Goal: Task Accomplishment & Management: Manage account settings

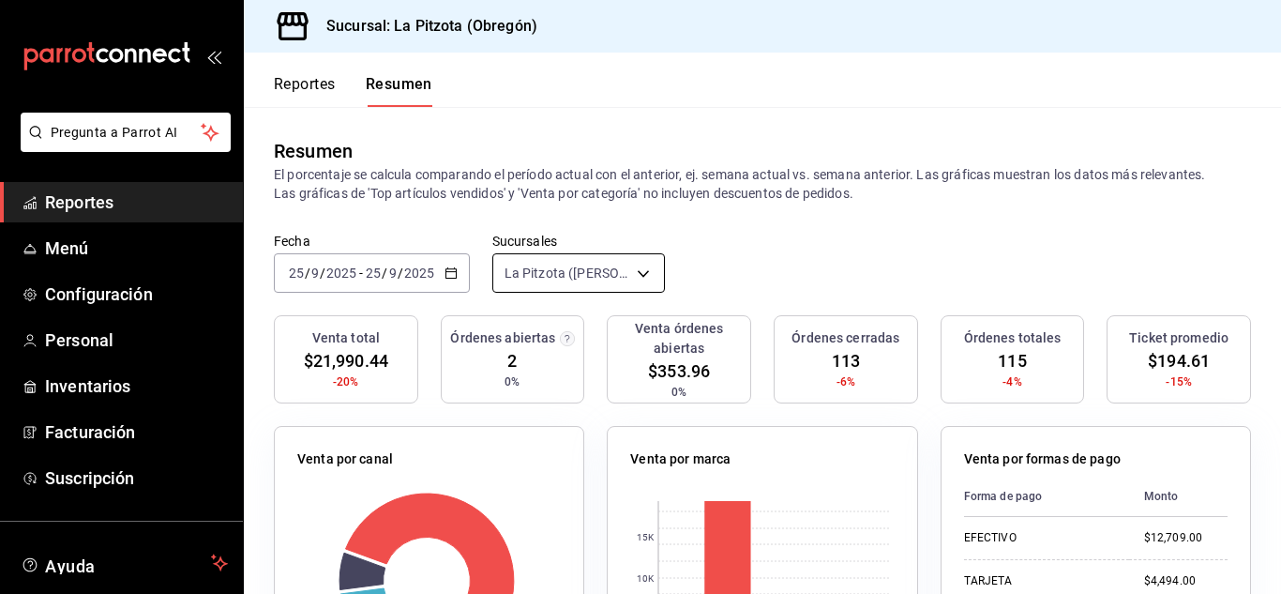
click at [618, 279] on body "Pregunta a Parrot AI Reportes Menú Configuración Personal Inventarios Facturaci…" at bounding box center [640, 297] width 1281 height 594
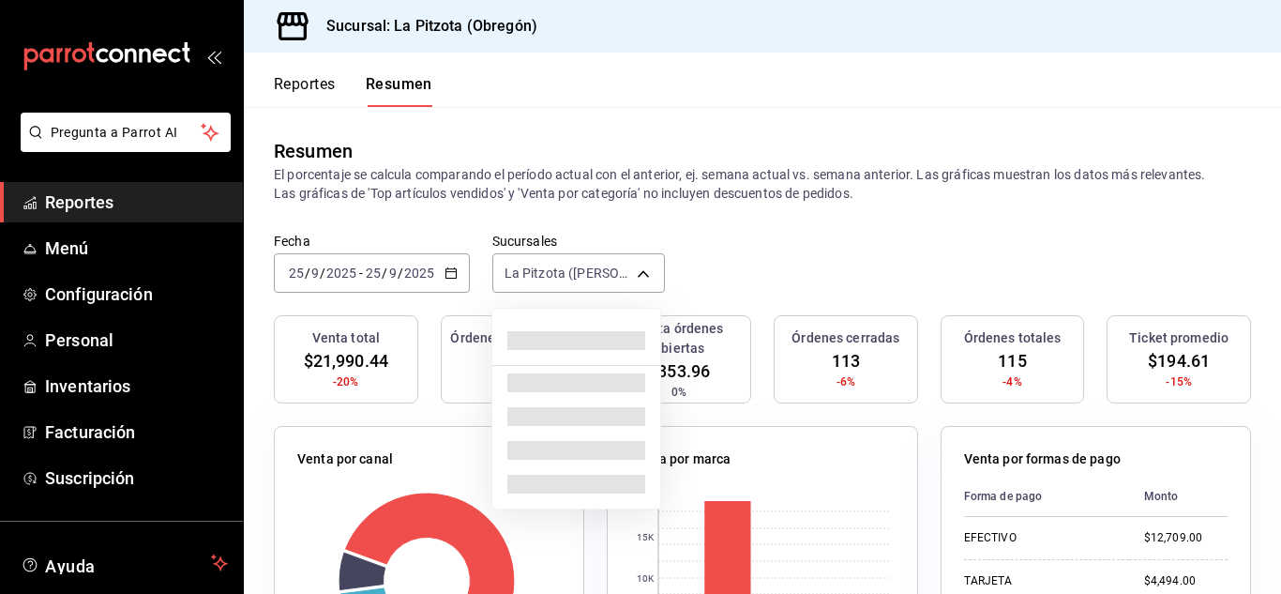
click at [581, 274] on div at bounding box center [640, 297] width 1281 height 594
click at [553, 267] on body "Pregunta a Parrot AI Reportes Menú Configuración Personal Inventarios Facturaci…" at bounding box center [640, 297] width 1281 height 594
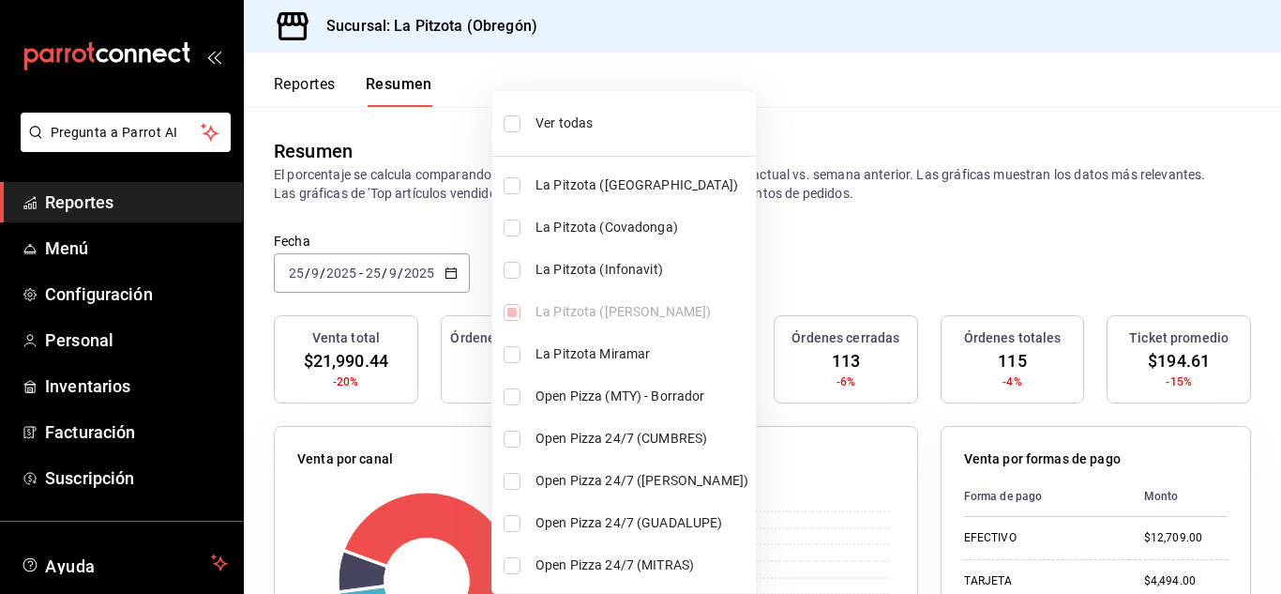
click at [519, 256] on li "La Pitzota (Infonavit)" at bounding box center [624, 270] width 264 height 42
type input "[object Object],[object Object]"
checkbox input "true"
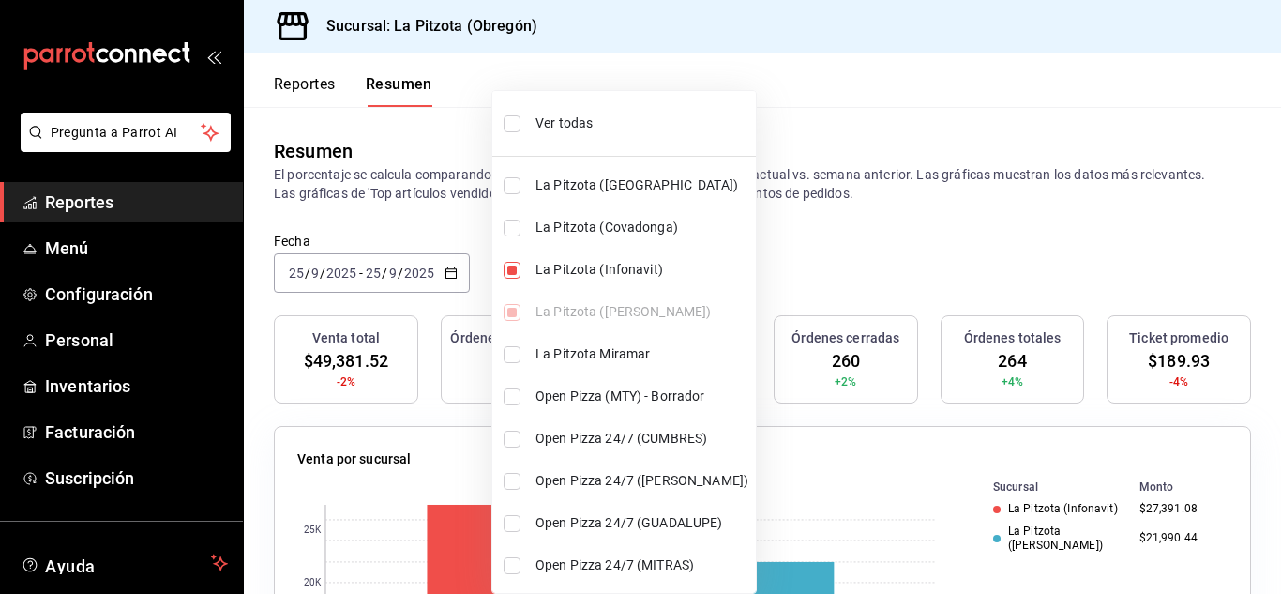
click at [860, 219] on div at bounding box center [640, 297] width 1281 height 594
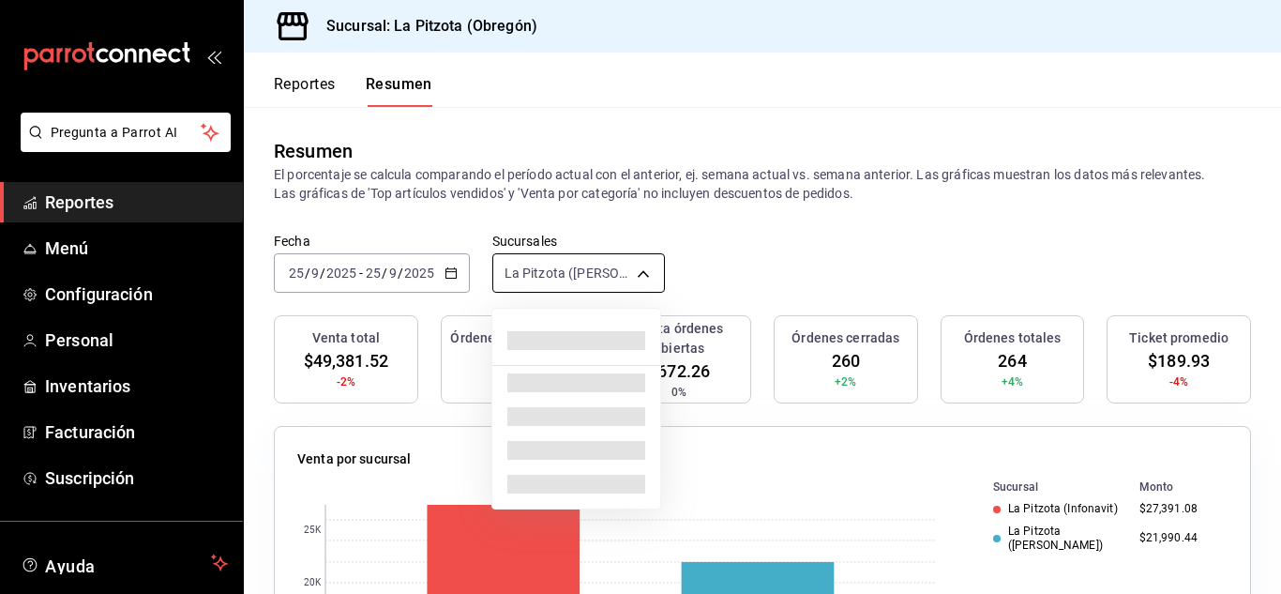
click at [544, 264] on body "Pregunta a Parrot AI Reportes Menú Configuración Personal Inventarios Facturaci…" at bounding box center [640, 297] width 1281 height 594
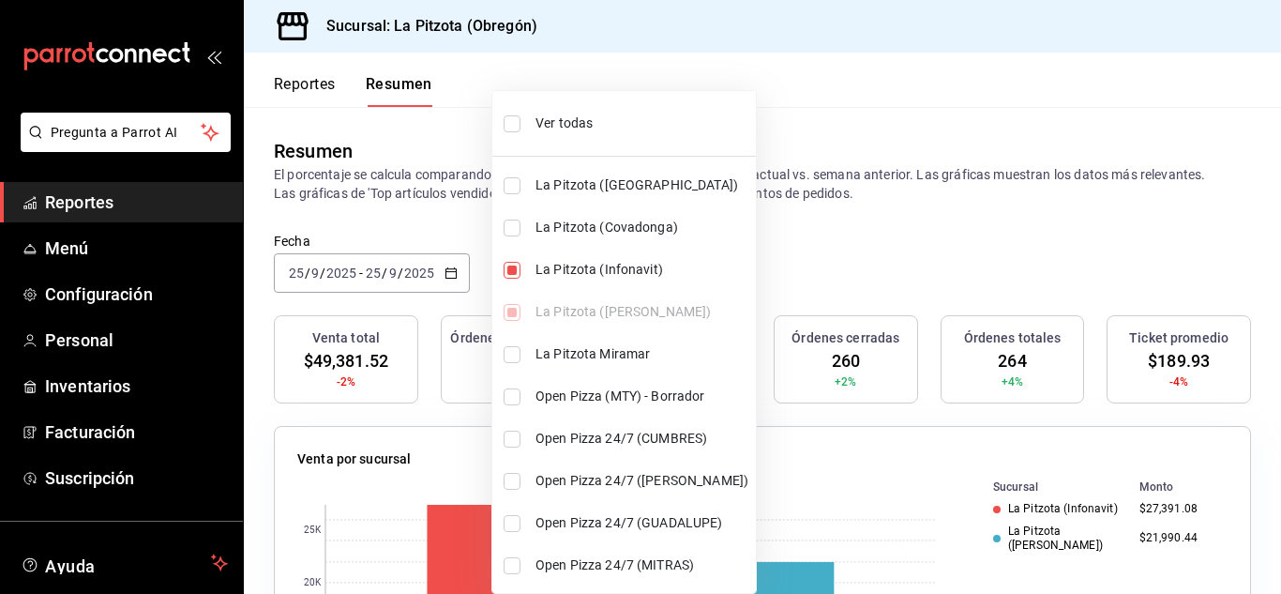
click at [515, 282] on li "La Pitzota (Infonavit)" at bounding box center [624, 270] width 264 height 42
type input "[object Object]"
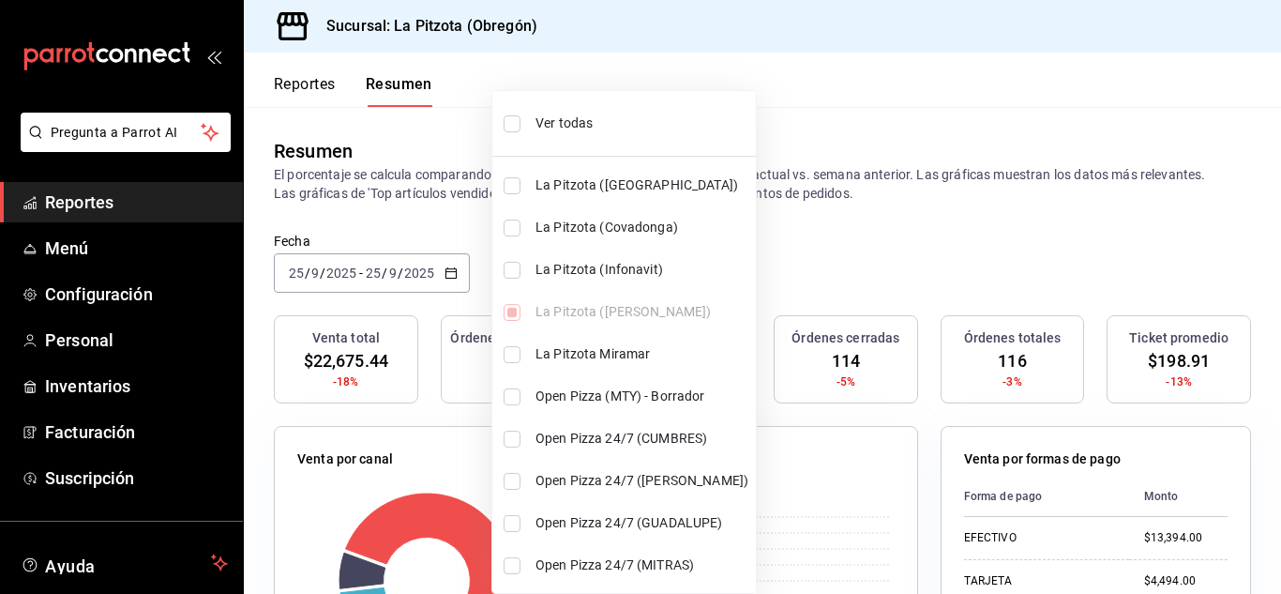
click at [517, 276] on input "checkbox" at bounding box center [512, 270] width 17 height 17
checkbox input "true"
type input "[object Object],[object Object]"
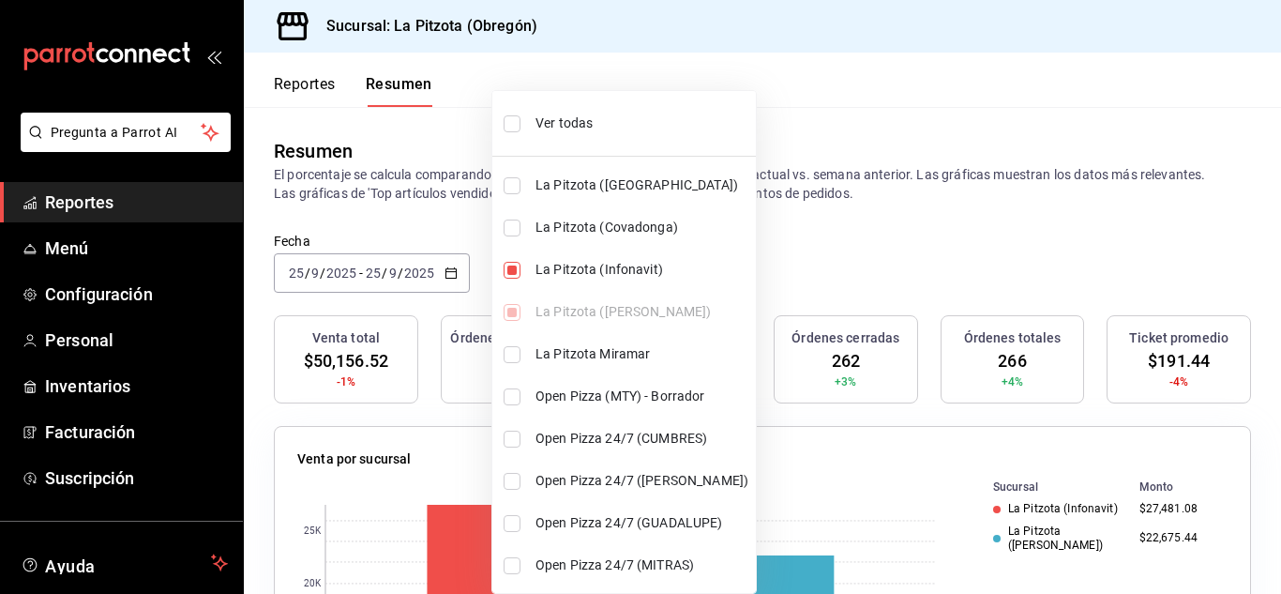
click at [517, 276] on input "checkbox" at bounding box center [512, 270] width 17 height 17
checkbox input "false"
type input "[object Object]"
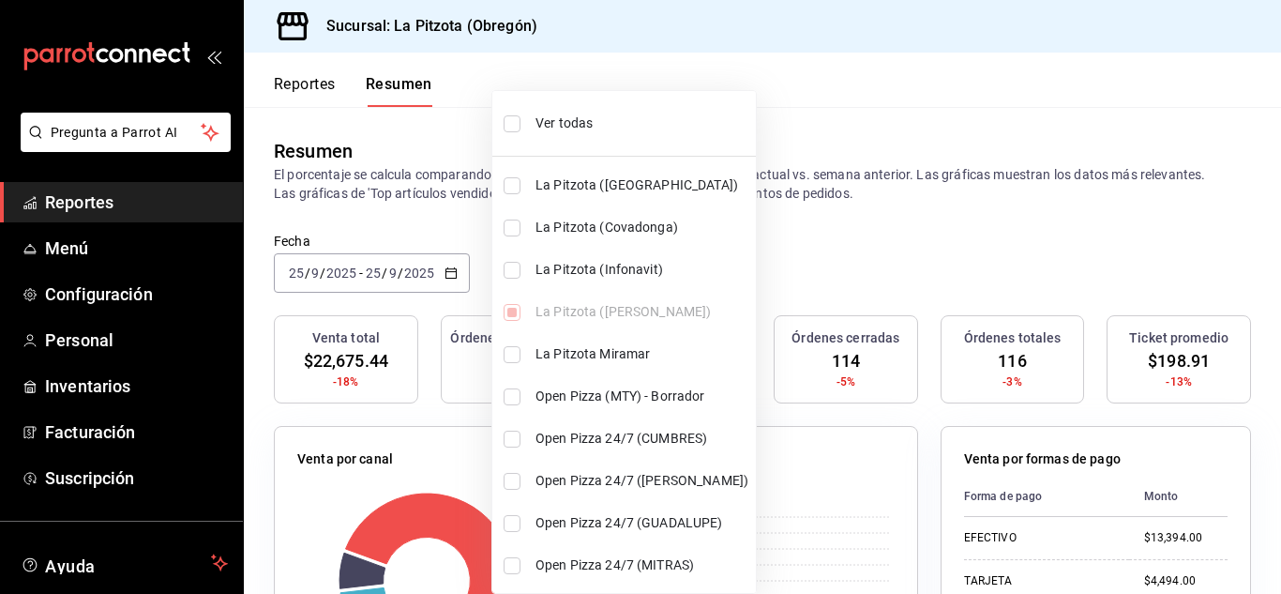
click at [517, 276] on input "checkbox" at bounding box center [512, 270] width 17 height 17
checkbox input "true"
type input "[object Object],[object Object]"
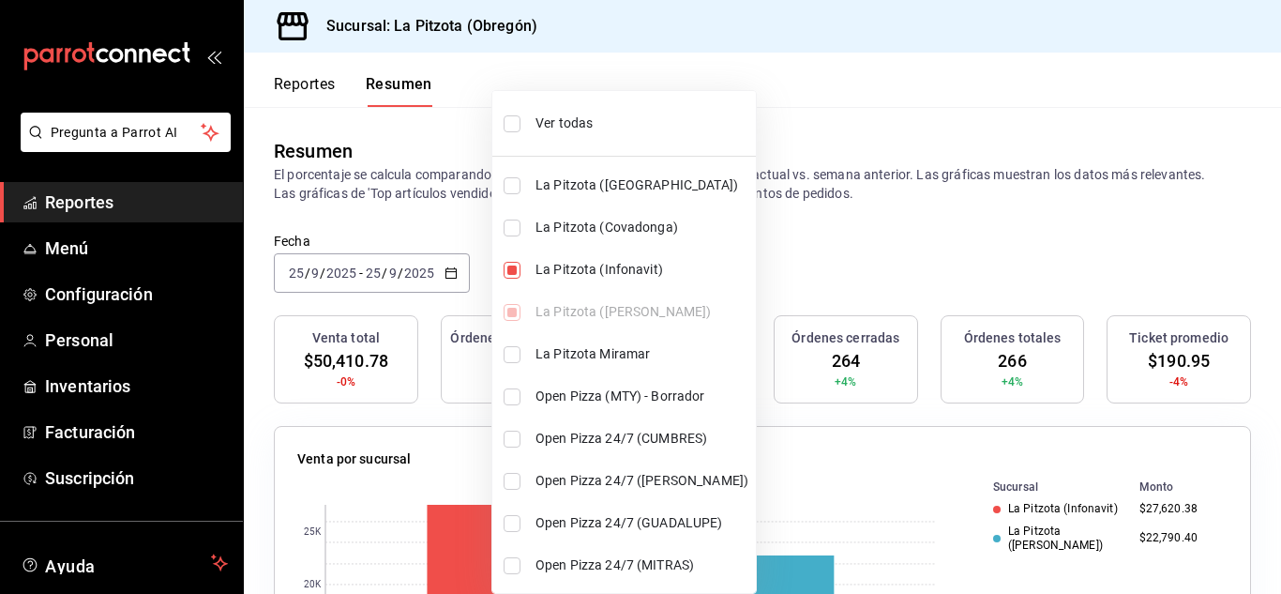
click at [517, 276] on input "checkbox" at bounding box center [512, 270] width 17 height 17
checkbox input "false"
type input "[object Object]"
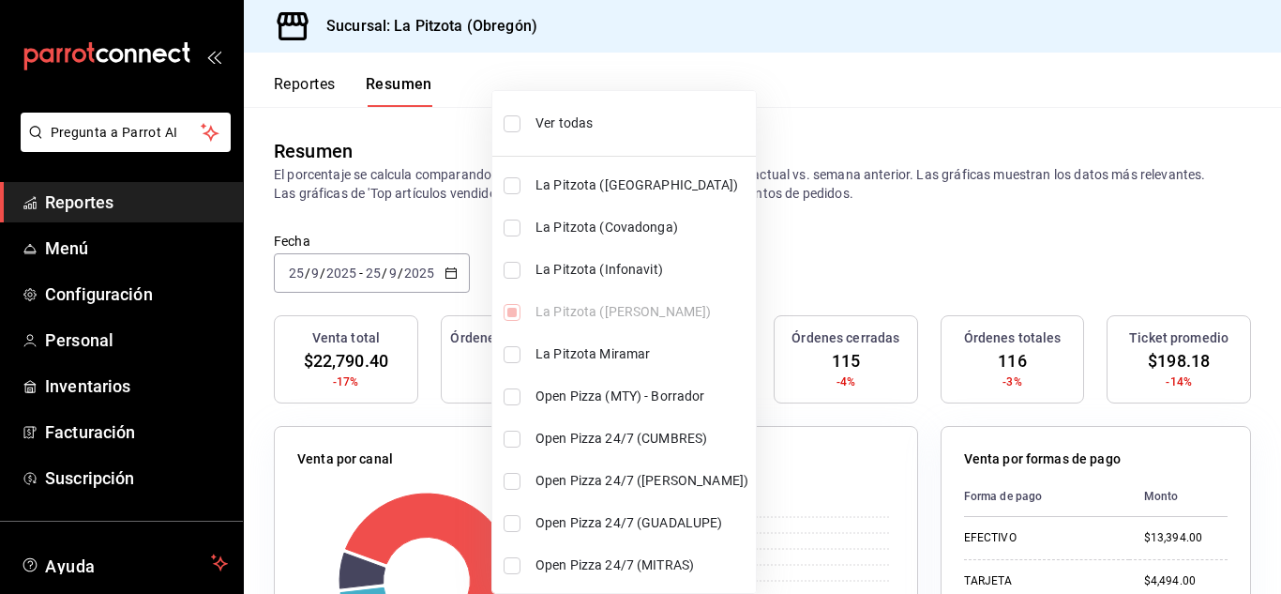
click at [776, 259] on div at bounding box center [640, 297] width 1281 height 594
